Goal: Task Accomplishment & Management: Use online tool/utility

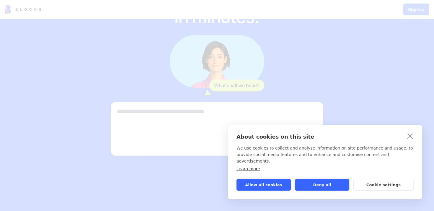
scroll to position [65, 0]
click at [309, 187] on button "Deny all" at bounding box center [322, 185] width 54 height 12
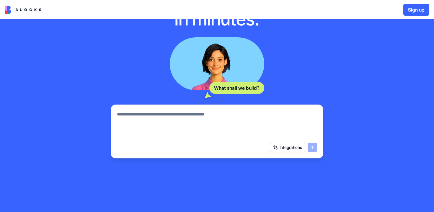
scroll to position [53, 0]
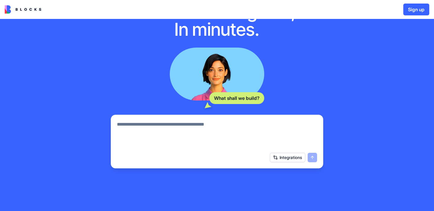
click at [164, 123] on textarea at bounding box center [217, 135] width 200 height 28
type textarea "**********"
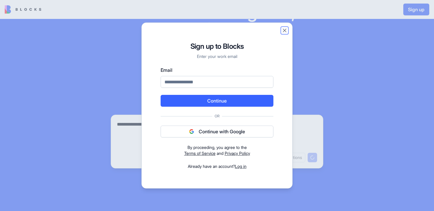
click at [283, 30] on button "Close" at bounding box center [285, 30] width 6 height 6
